Goal: Find specific page/section: Find specific page/section

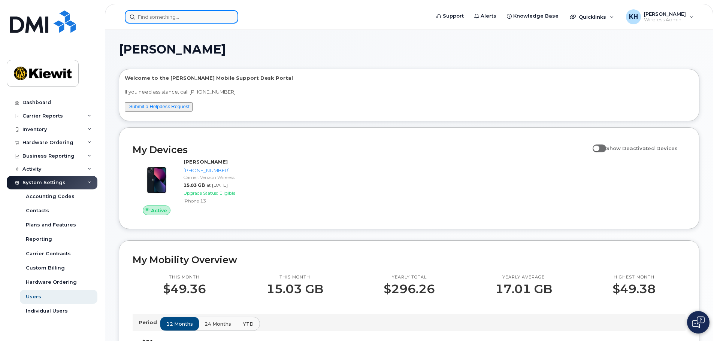
click at [152, 15] on input at bounding box center [181, 16] width 113 height 13
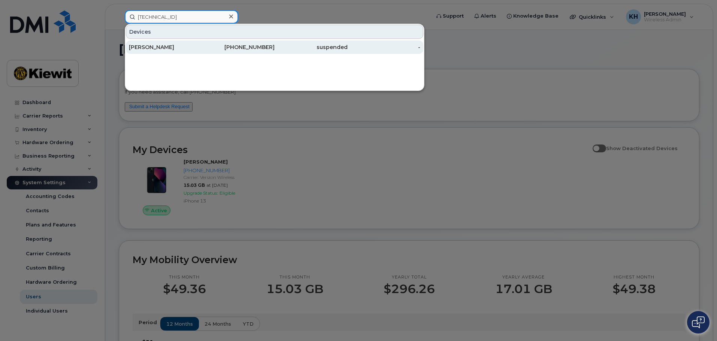
type input "89148000007141641213"
click at [154, 47] on div "DAVID NAKAMURA" at bounding box center [165, 46] width 73 height 7
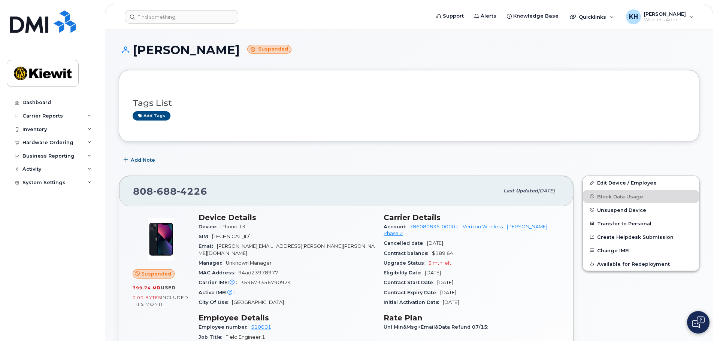
scroll to position [125, 0]
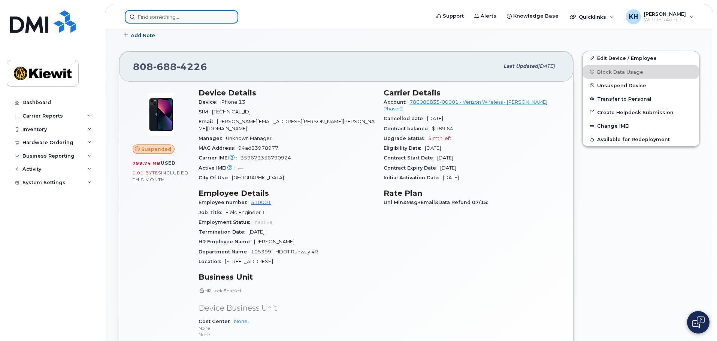
click at [135, 15] on input at bounding box center [181, 16] width 113 height 13
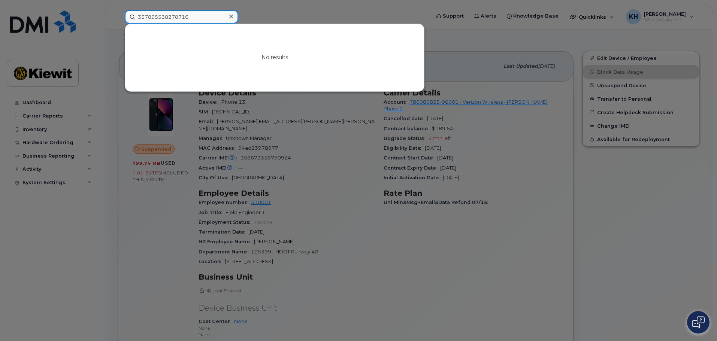
drag, startPoint x: 202, startPoint y: 16, endPoint x: 116, endPoint y: 7, distance: 85.9
click at [119, 10] on div "357895538278716 No results" at bounding box center [275, 16] width 312 height 13
drag, startPoint x: 214, startPoint y: 15, endPoint x: 107, endPoint y: 1, distance: 107.6
click at [119, 10] on div "89148000011482467964 No results" at bounding box center [275, 16] width 312 height 13
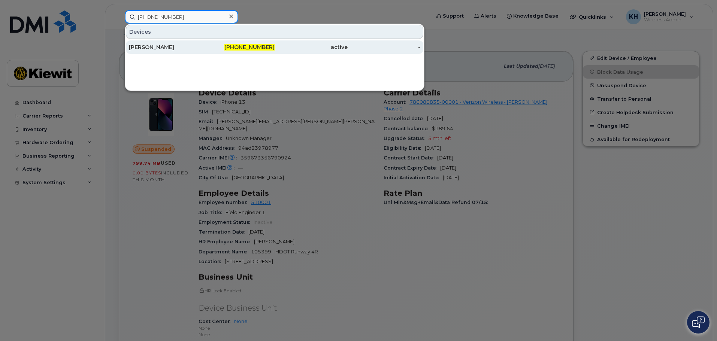
type input "808-212-6719"
click at [202, 43] on div "JENNIFER BIERD" at bounding box center [238, 46] width 73 height 13
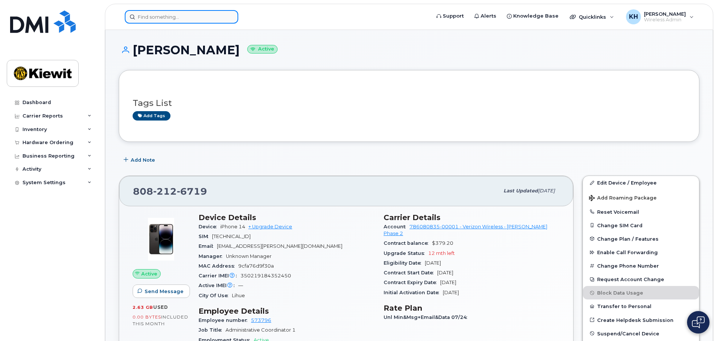
click at [205, 17] on input at bounding box center [181, 16] width 113 height 13
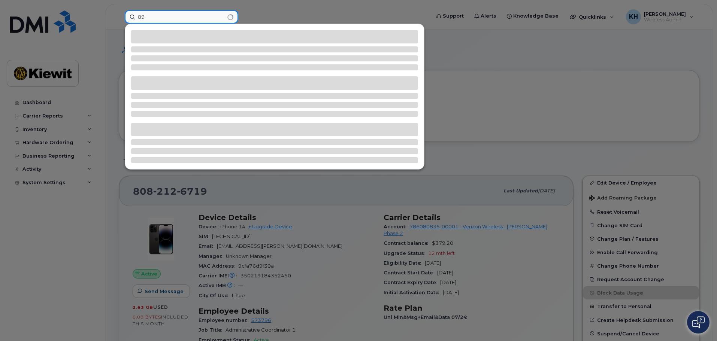
type input "8"
type input "3"
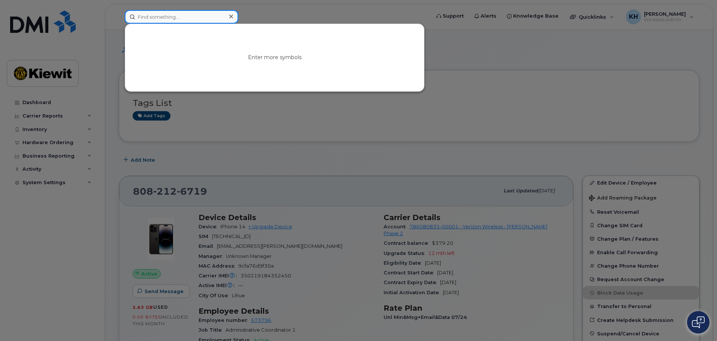
click at [205, 17] on input at bounding box center [181, 16] width 113 height 13
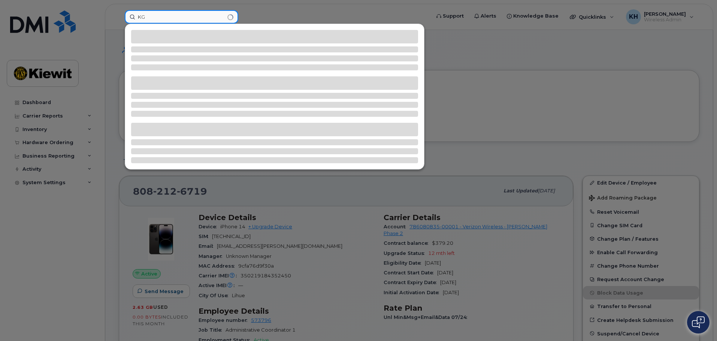
type input "K"
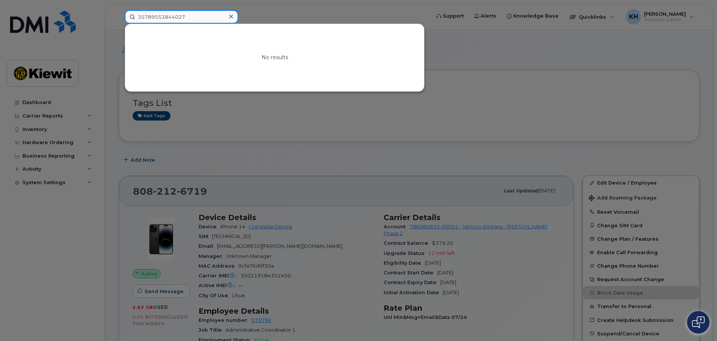
type input "35789553844027"
click at [34, 171] on div at bounding box center [358, 170] width 717 height 341
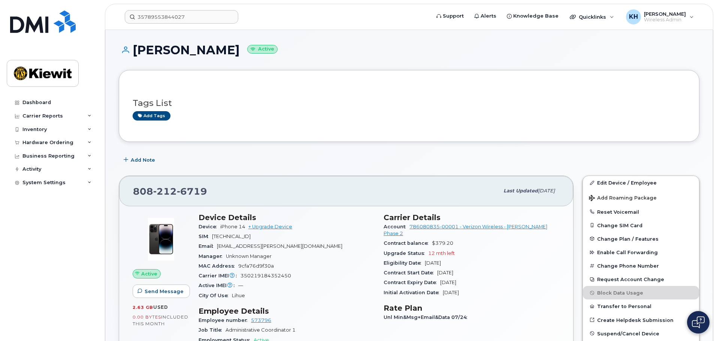
click at [34, 171] on div "Activity" at bounding box center [31, 169] width 19 height 6
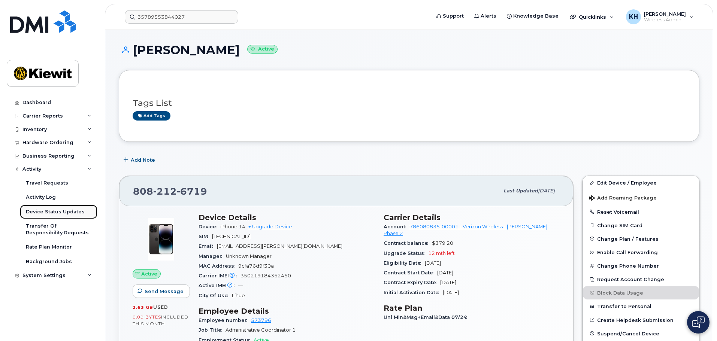
click at [45, 207] on link "Device Status Updates" at bounding box center [59, 212] width 78 height 14
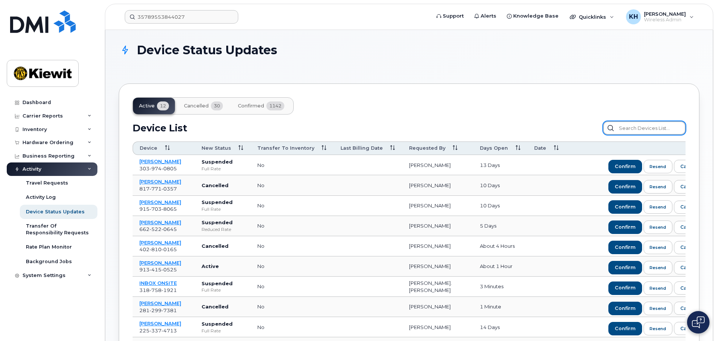
click at [634, 126] on input "text" at bounding box center [644, 127] width 82 height 13
click at [31, 168] on div "Activity" at bounding box center [31, 169] width 19 height 6
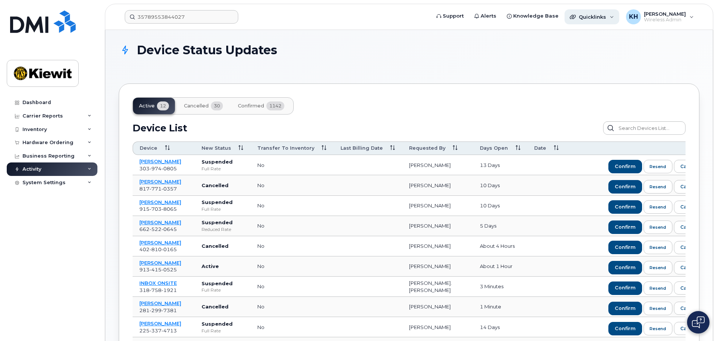
click at [606, 19] on span "Quicklinks" at bounding box center [592, 17] width 27 height 6
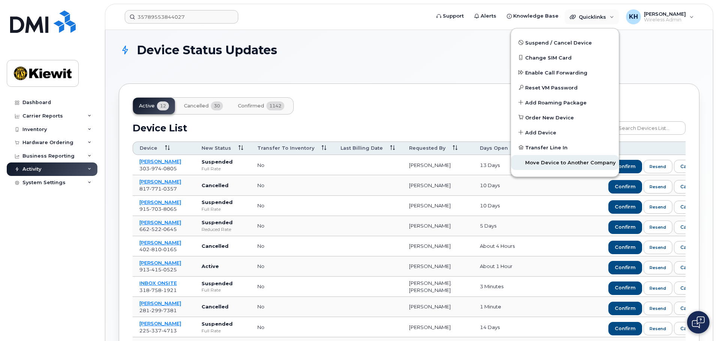
click at [560, 162] on span "Move Device to Another Company" at bounding box center [570, 162] width 91 height 7
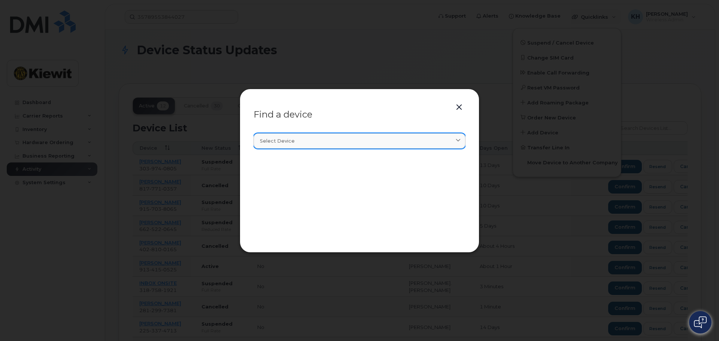
click at [431, 143] on div "Select device" at bounding box center [359, 140] width 199 height 7
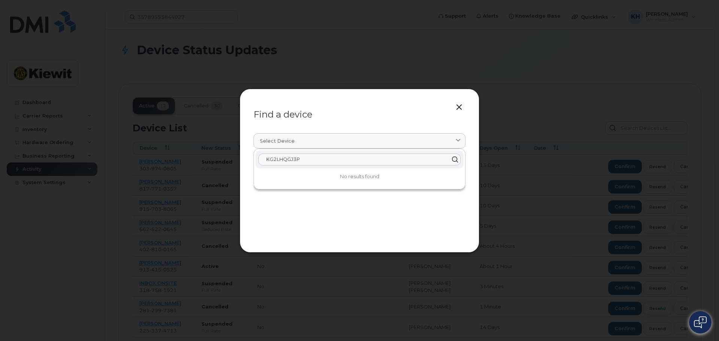
drag, startPoint x: 305, startPoint y: 162, endPoint x: 262, endPoint y: 158, distance: 42.9
click at [262, 158] on input "KG2LHQGJ3P" at bounding box center [359, 160] width 202 height 12
click at [427, 141] on div "Select device" at bounding box center [359, 140] width 199 height 7
click at [460, 139] on icon at bounding box center [458, 141] width 5 height 5
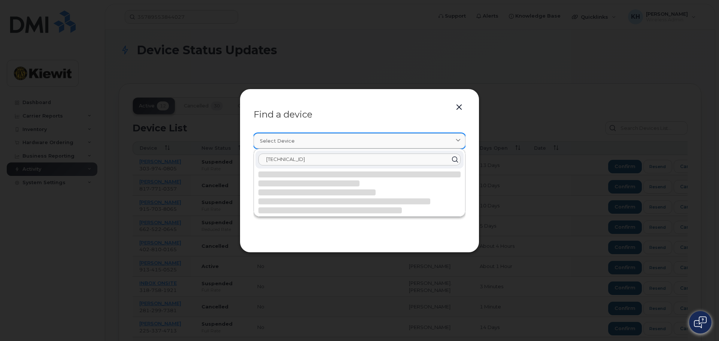
type input "89148000009082131477"
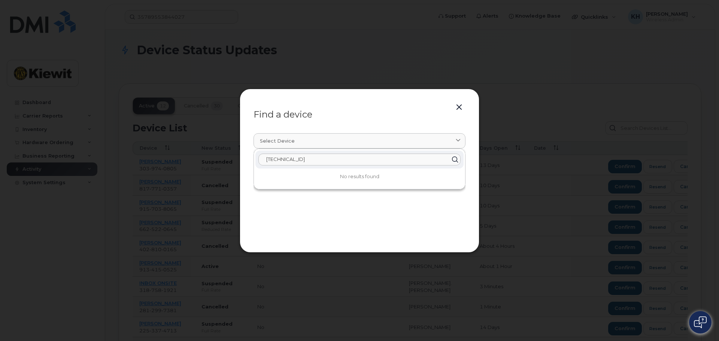
click at [459, 108] on button "button" at bounding box center [459, 107] width 11 height 10
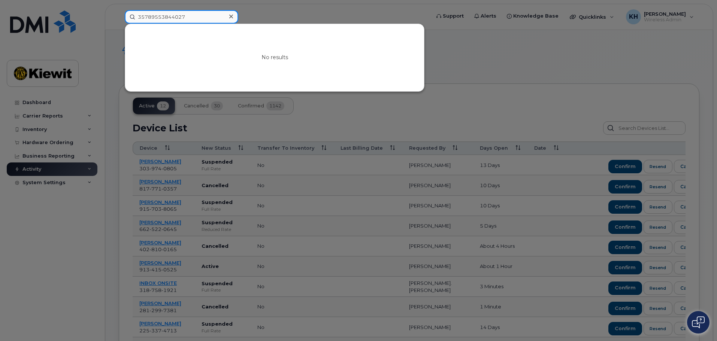
click at [193, 18] on input "35789553844027" at bounding box center [181, 16] width 113 height 13
drag, startPoint x: 193, startPoint y: 18, endPoint x: 88, endPoint y: 9, distance: 105.6
click at [119, 10] on div "35789553844027 No results" at bounding box center [275, 16] width 312 height 13
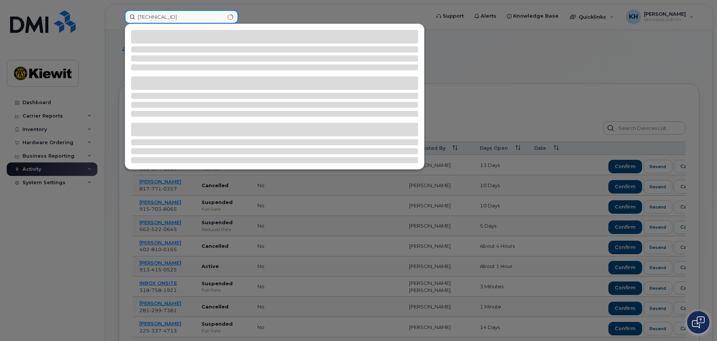
type input "89148000009082131477"
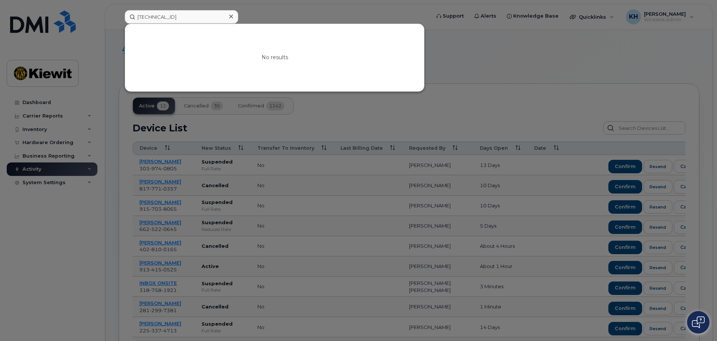
click at [31, 101] on div at bounding box center [358, 170] width 717 height 341
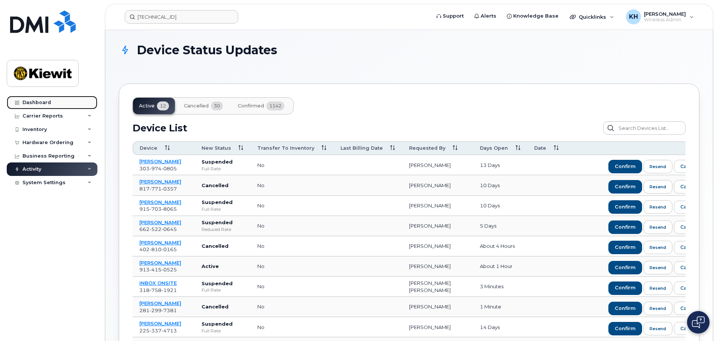
click at [31, 101] on div "Dashboard" at bounding box center [36, 103] width 28 height 6
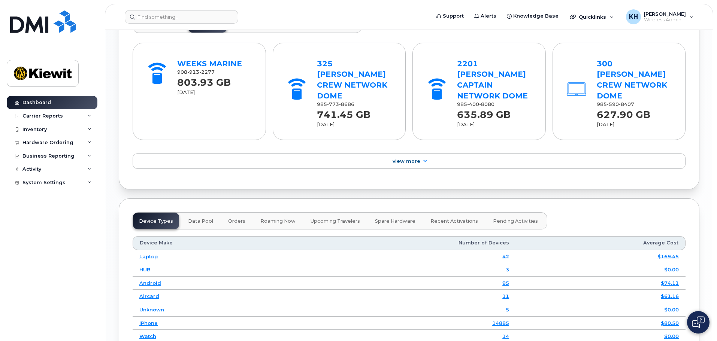
scroll to position [874, 0]
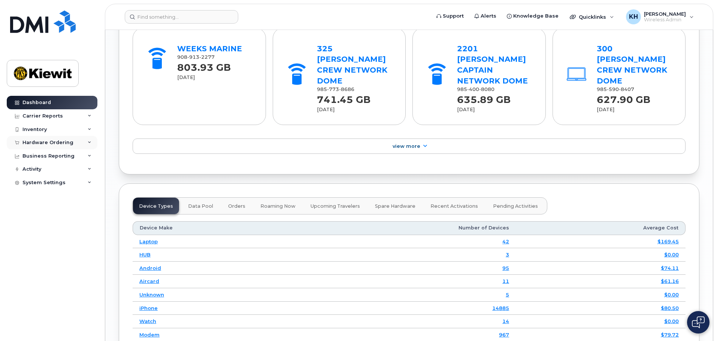
click at [88, 143] on icon at bounding box center [90, 143] width 4 height 4
click at [89, 208] on div "System Settings" at bounding box center [52, 211] width 91 height 13
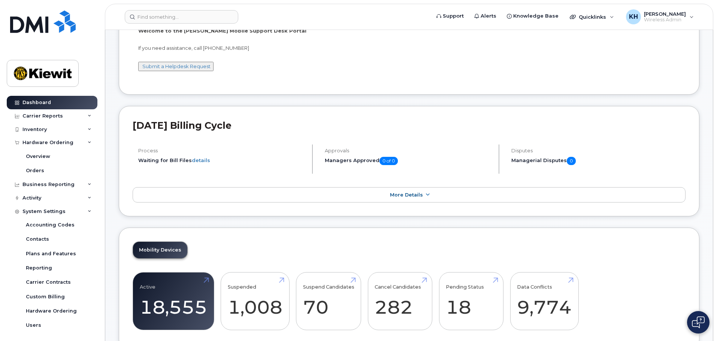
scroll to position [0, 0]
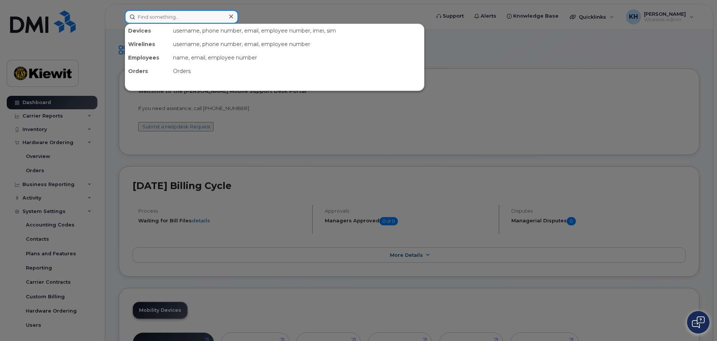
click at [163, 16] on input at bounding box center [181, 16] width 113 height 13
click at [421, 118] on div at bounding box center [358, 170] width 717 height 341
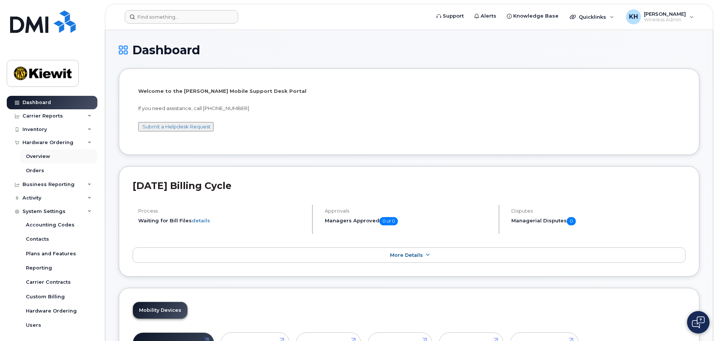
scroll to position [17, 0]
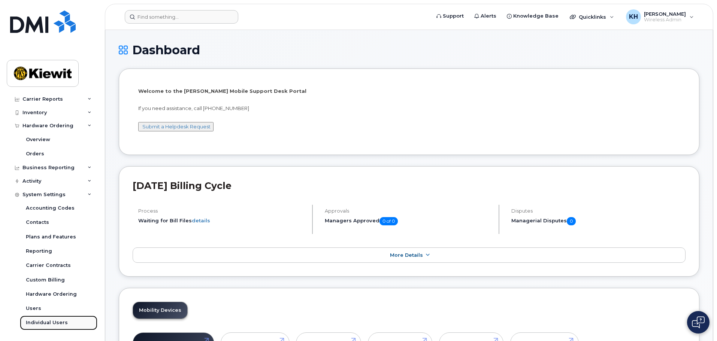
click at [64, 319] on link "Individual Users" at bounding box center [59, 323] width 78 height 14
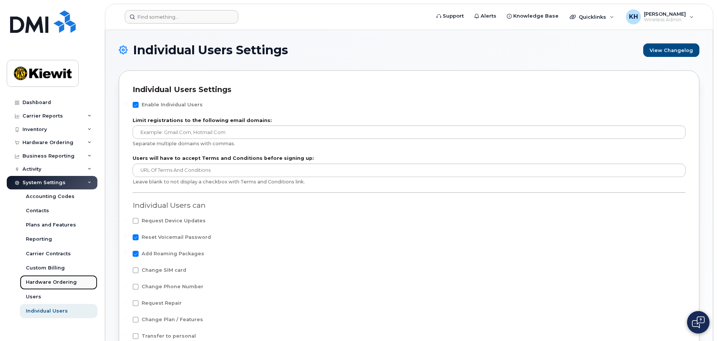
click at [63, 285] on div "Hardware Ordering" at bounding box center [51, 282] width 51 height 7
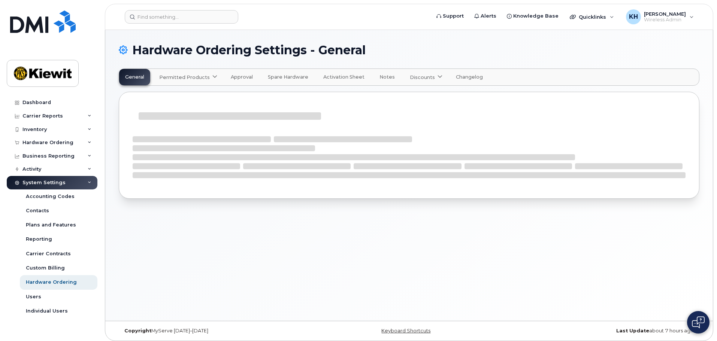
select select "admins"
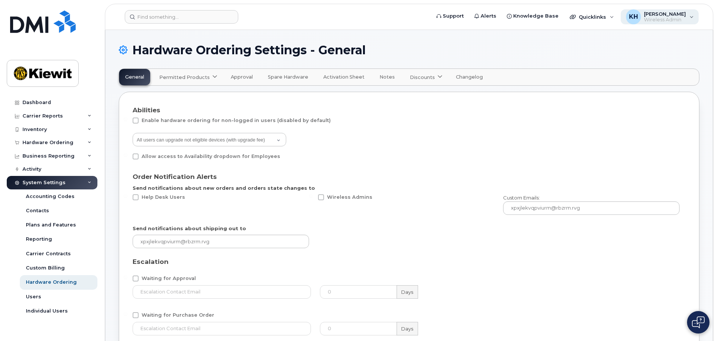
click at [691, 13] on div "KH [PERSON_NAME] Wireless Admin" at bounding box center [660, 16] width 78 height 15
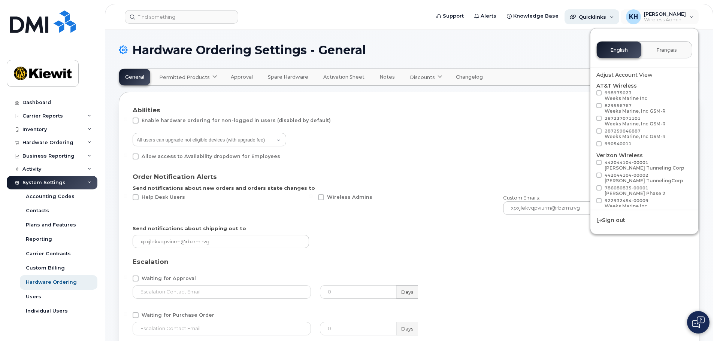
click at [617, 14] on div "Quicklinks" at bounding box center [591, 16] width 55 height 15
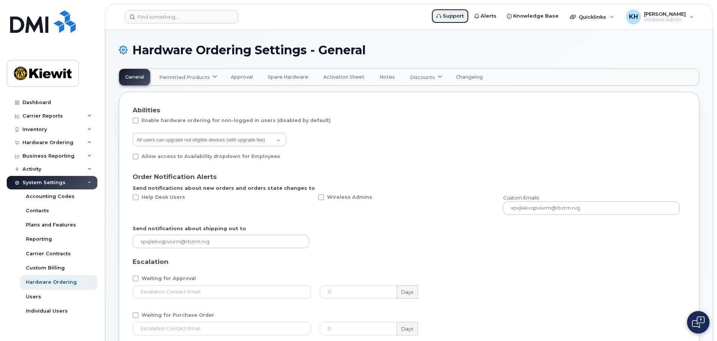
click at [464, 16] on span "Support" at bounding box center [453, 15] width 21 height 7
click at [689, 15] on div "KH Ke Hemingway Wireless Admin" at bounding box center [660, 16] width 78 height 15
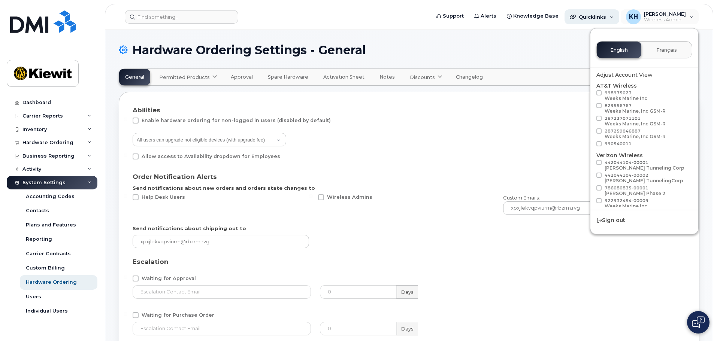
click at [617, 21] on div "Quicklinks" at bounding box center [591, 16] width 55 height 15
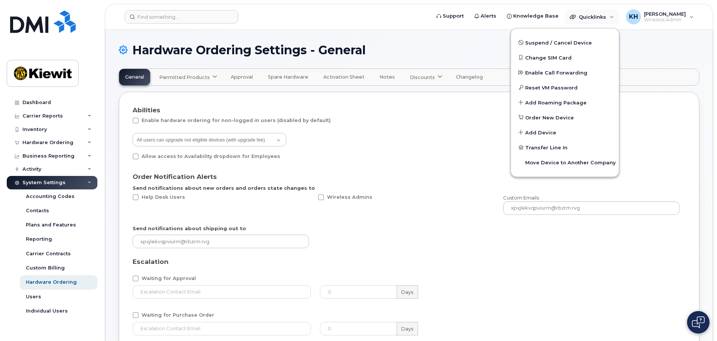
click at [692, 318] on img at bounding box center [698, 322] width 13 height 12
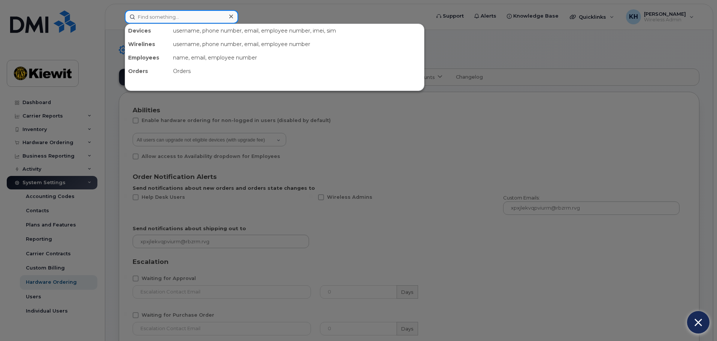
click at [210, 17] on input at bounding box center [181, 16] width 113 height 13
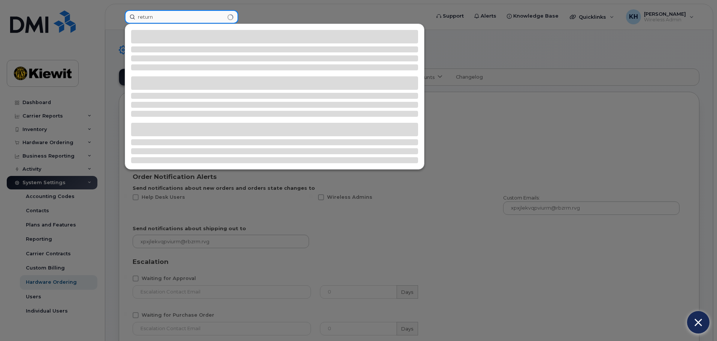
type input "return"
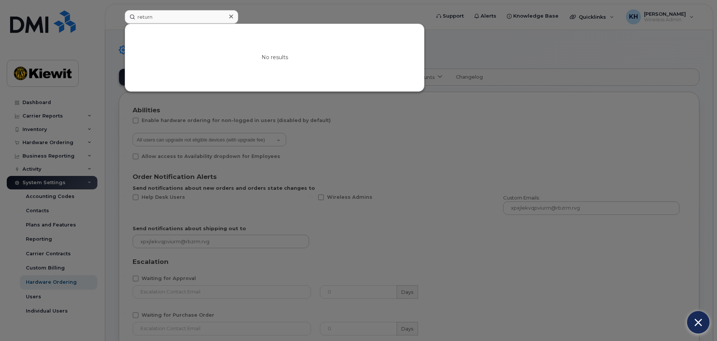
click at [639, 36] on div at bounding box center [358, 170] width 717 height 341
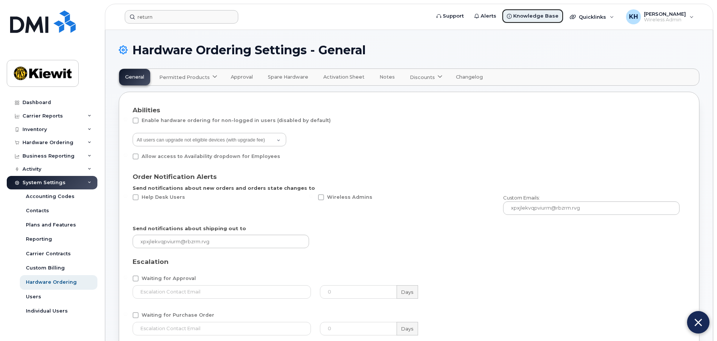
click at [558, 18] on span "Knowledge Base" at bounding box center [535, 15] width 45 height 7
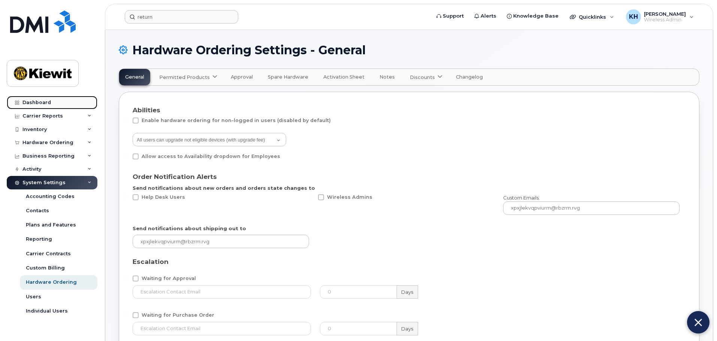
click at [47, 105] on div "Dashboard" at bounding box center [36, 103] width 28 height 6
click at [46, 101] on div "Dashboard" at bounding box center [36, 103] width 28 height 6
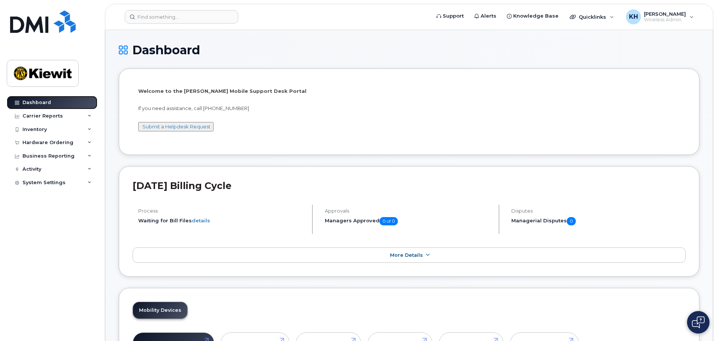
click at [48, 101] on div "Dashboard" at bounding box center [36, 103] width 28 height 6
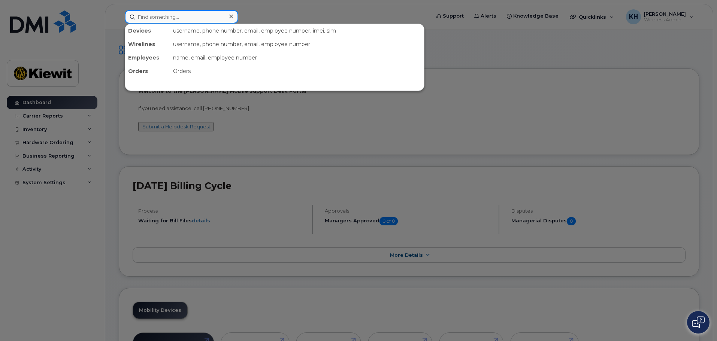
click at [179, 23] on input at bounding box center [181, 16] width 113 height 13
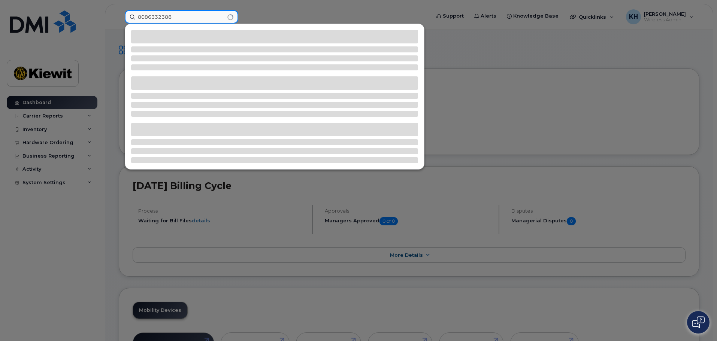
type input "8086332388"
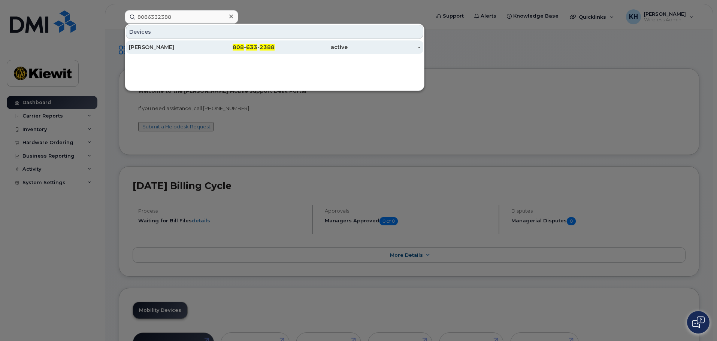
click at [178, 43] on div "[PERSON_NAME]" at bounding box center [165, 46] width 73 height 13
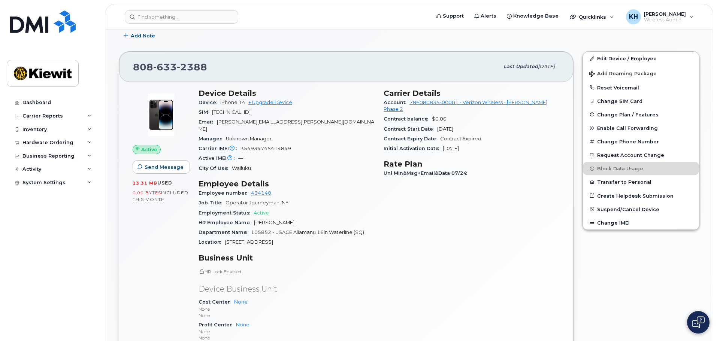
scroll to position [125, 0]
click at [498, 258] on div "Carrier Details Account 786080835-00001 - Verizon Wireless - Kiewit Phase 2 Con…" at bounding box center [471, 230] width 185 height 292
click at [521, 233] on div "Carrier Details Account 786080835-00001 - Verizon Wireless - Kiewit Phase 2 Con…" at bounding box center [471, 230] width 185 height 292
click at [526, 269] on div "Carrier Details Account 786080835-00001 - Verizon Wireless - Kiewit Phase 2 Con…" at bounding box center [471, 230] width 185 height 292
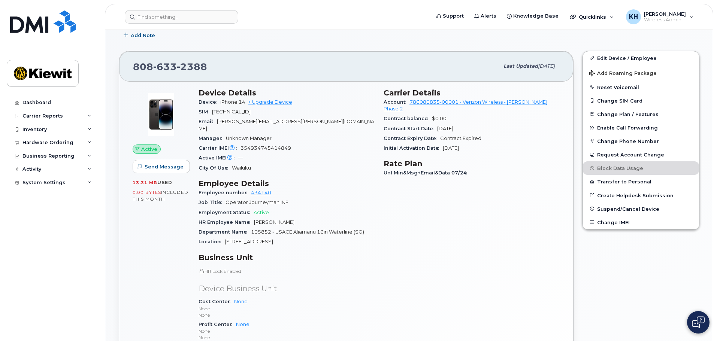
click at [526, 269] on div "Carrier Details Account 786080835-00001 - Verizon Wireless - Kiewit Phase 2 Con…" at bounding box center [471, 230] width 185 height 292
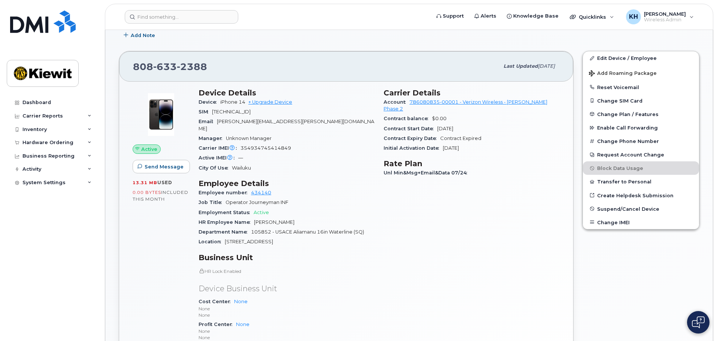
click at [526, 269] on div "Carrier Details Account 786080835-00001 - Verizon Wireless - Kiewit Phase 2 Con…" at bounding box center [471, 230] width 185 height 292
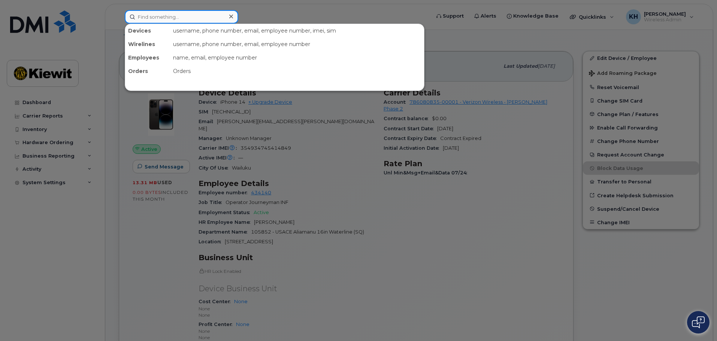
click at [174, 16] on input at bounding box center [181, 16] width 113 height 13
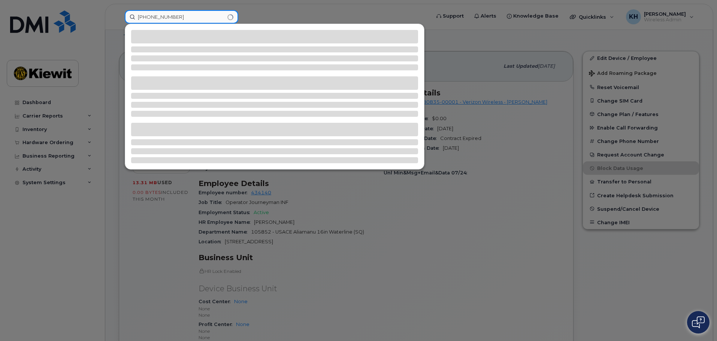
type input "808-583-6086"
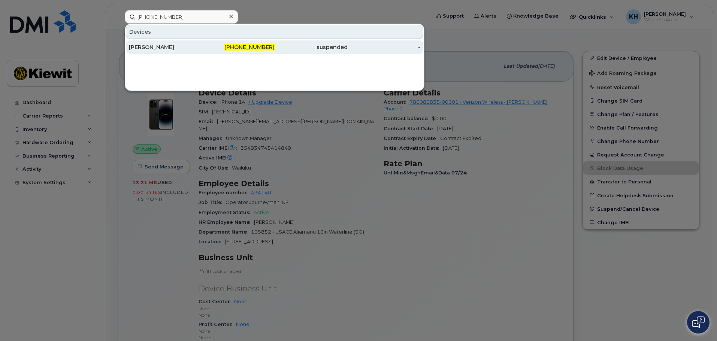
click at [170, 47] on div "BRANDON NGUYEN" at bounding box center [165, 46] width 73 height 7
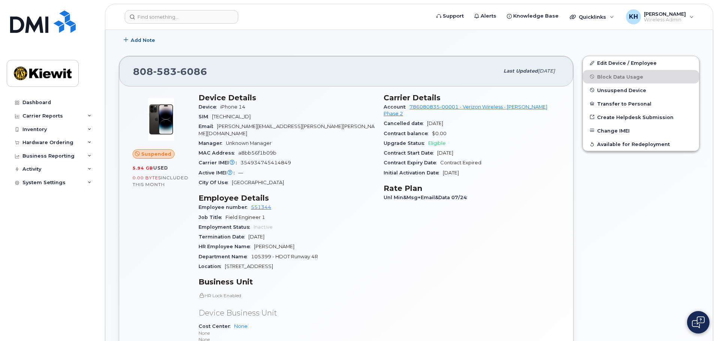
scroll to position [125, 0]
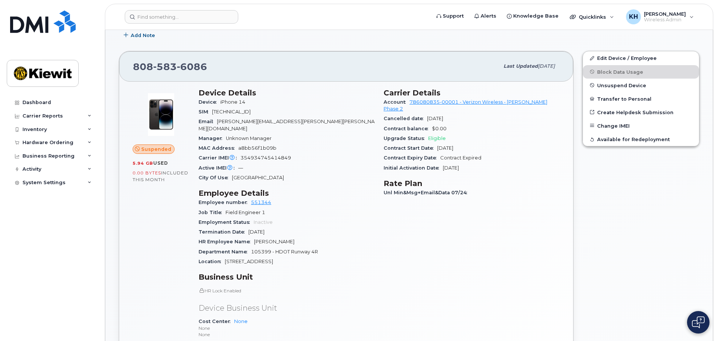
click at [501, 196] on div "Carrier Details Account 786080835-00001 - Verizon Wireless - [PERSON_NAME] Phas…" at bounding box center [471, 240] width 185 height 312
click at [532, 194] on div "Carrier Details Account 786080835-00001 - Verizon Wireless - Kiewit Phase 2 Can…" at bounding box center [471, 240] width 185 height 312
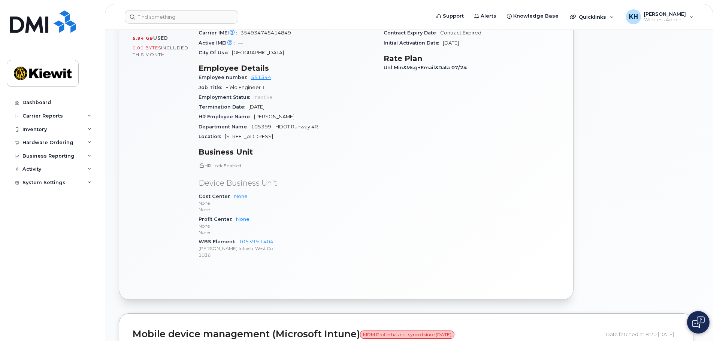
scroll to position [375, 0]
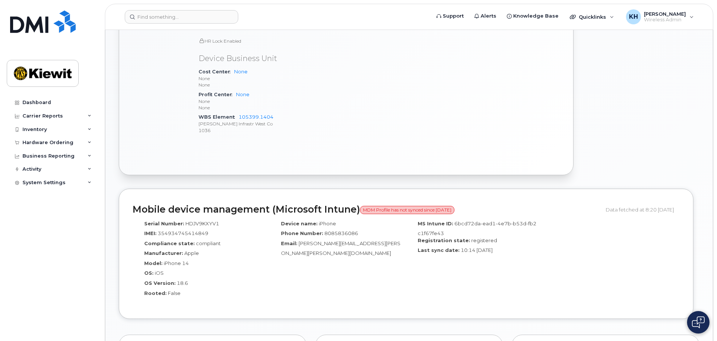
click at [359, 265] on div "Device name: iPhone Phone Number: 8085836086 Email: Brandon.Nguyen@kiewit.com" at bounding box center [337, 261] width 137 height 89
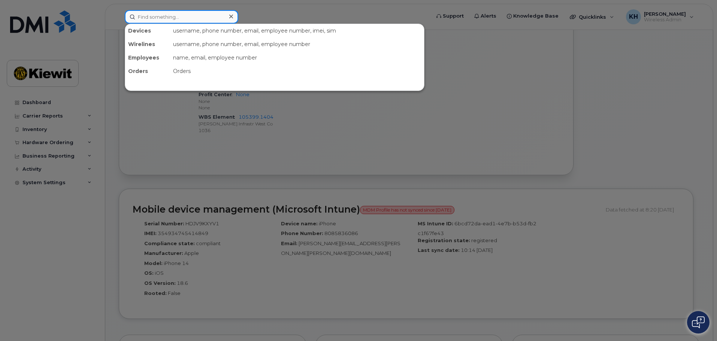
click at [177, 15] on input at bounding box center [181, 16] width 113 height 13
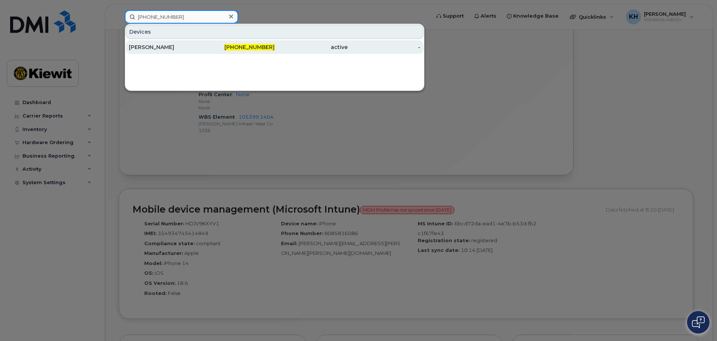
type input "808-633-2388"
click at [172, 45] on div "[PERSON_NAME]" at bounding box center [165, 46] width 73 height 7
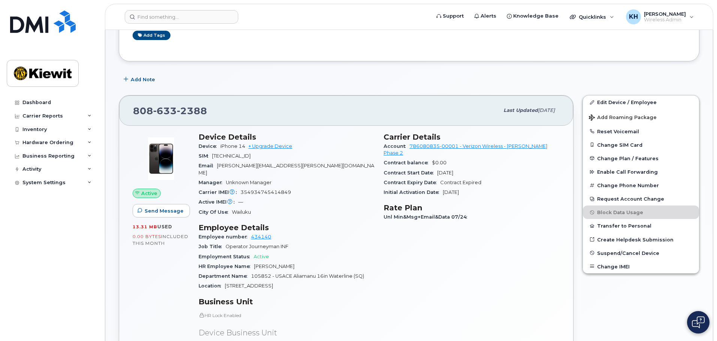
scroll to position [74, 0]
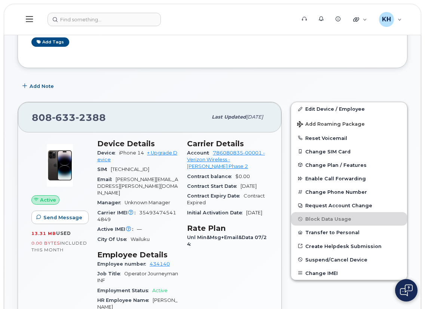
click at [411, 293] on img at bounding box center [406, 291] width 13 height 12
